Goal: Information Seeking & Learning: Learn about a topic

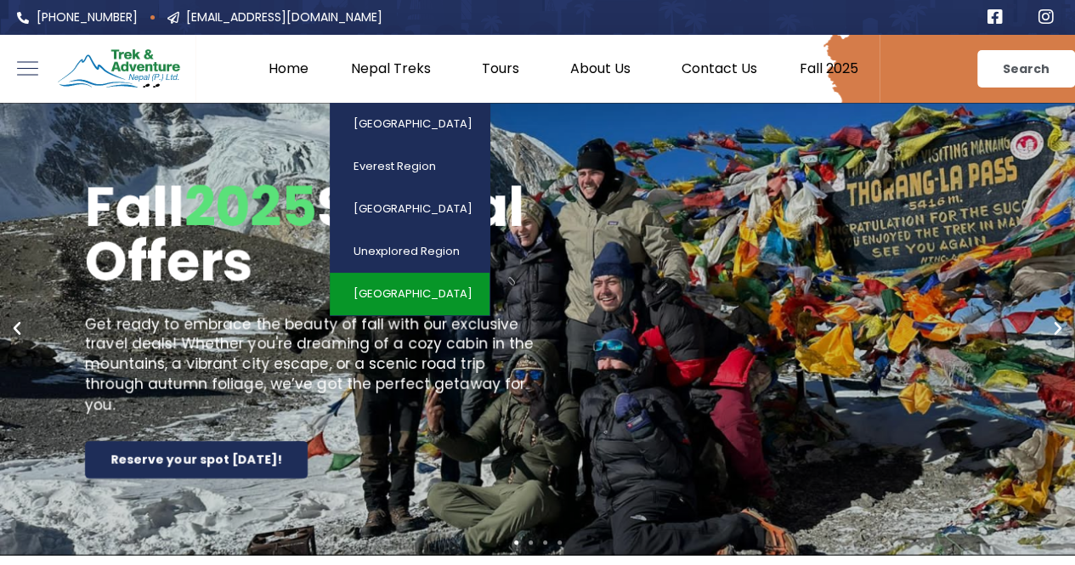
click at [406, 276] on link "[GEOGRAPHIC_DATA]" at bounding box center [410, 294] width 160 height 42
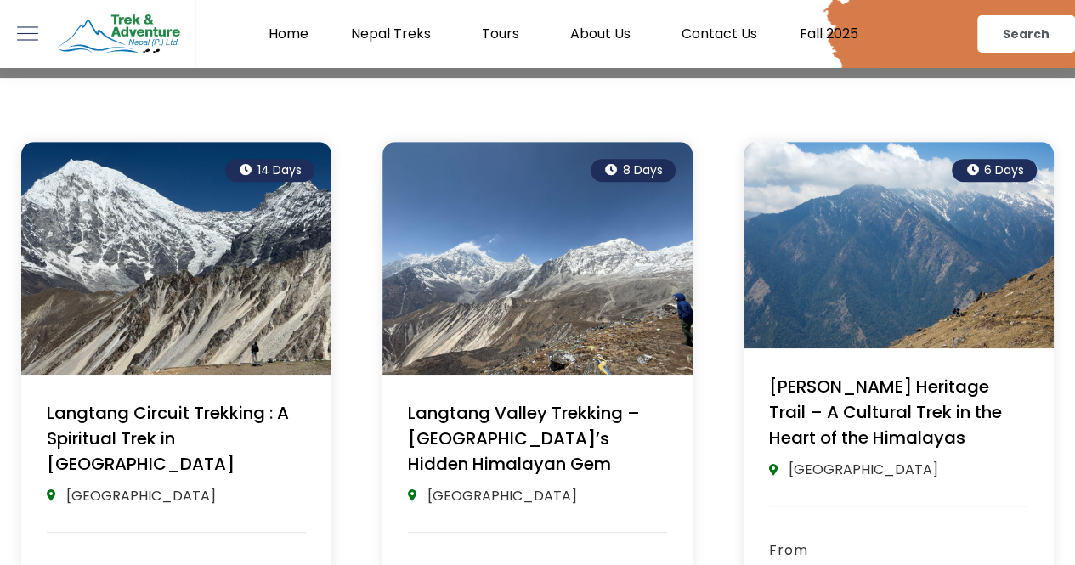
scroll to position [326, 0]
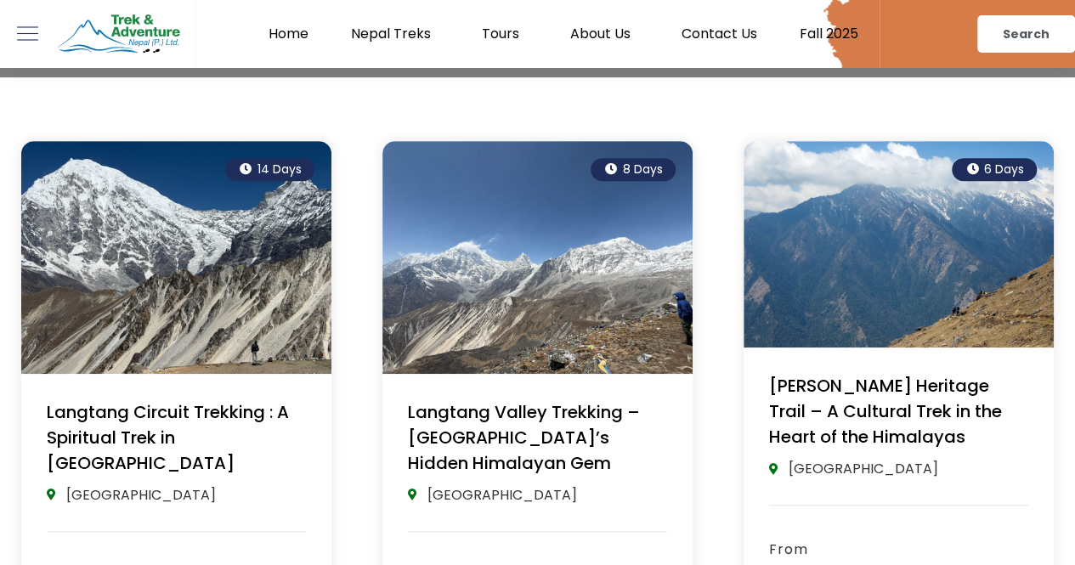
click at [221, 426] on link "Langtang Circuit Trekking : A Spiritual Trek in [GEOGRAPHIC_DATA]" at bounding box center [168, 437] width 242 height 75
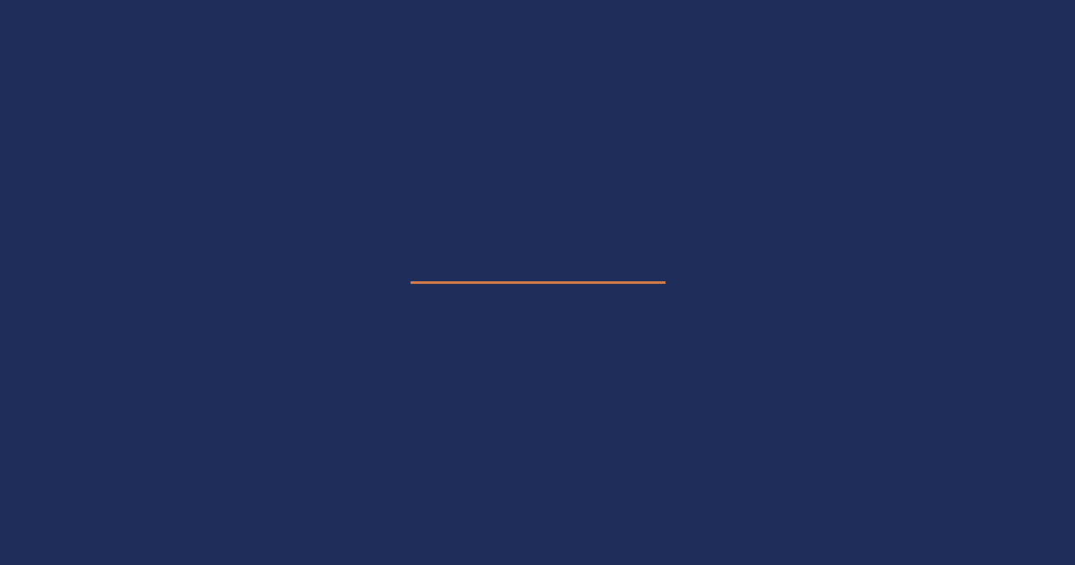
scroll to position [456, 0]
